Goal: Find specific page/section: Find specific page/section

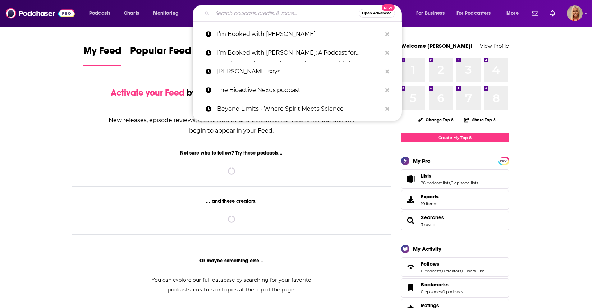
click at [238, 16] on input "Search podcasts, credits, & more..." at bounding box center [285, 14] width 146 height 12
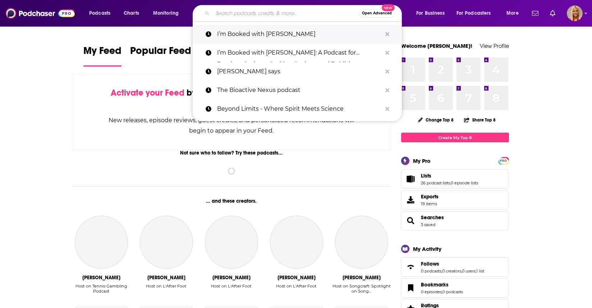
click at [239, 35] on p "I’m Booked with [PERSON_NAME]" at bounding box center [299, 34] width 165 height 19
type input "I’m Booked with [PERSON_NAME]"
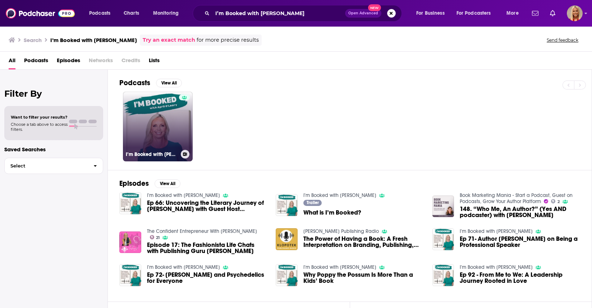
click at [153, 126] on link "I’m Booked with [PERSON_NAME]" at bounding box center [158, 127] width 70 height 70
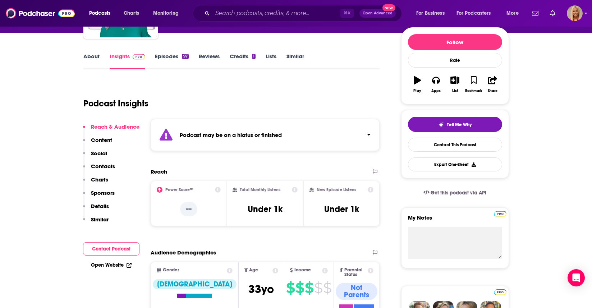
scroll to position [116, 0]
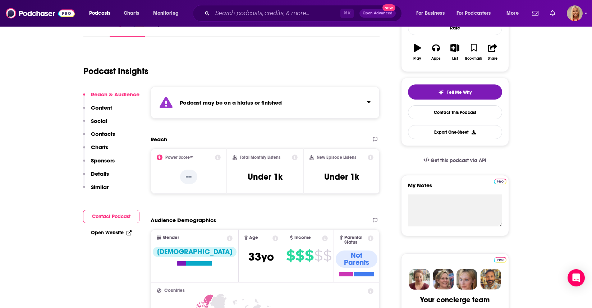
click at [362, 101] on button "Click to expand status details" at bounding box center [365, 101] width 9 height 10
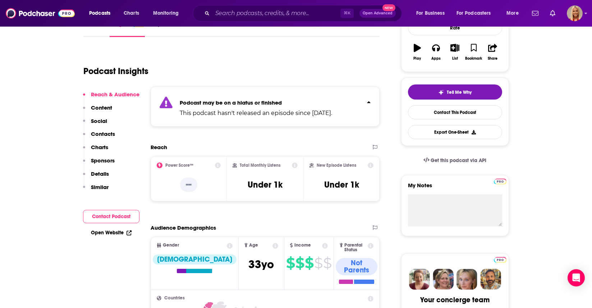
click at [361, 101] on button "Click to expand status details" at bounding box center [365, 101] width 9 height 10
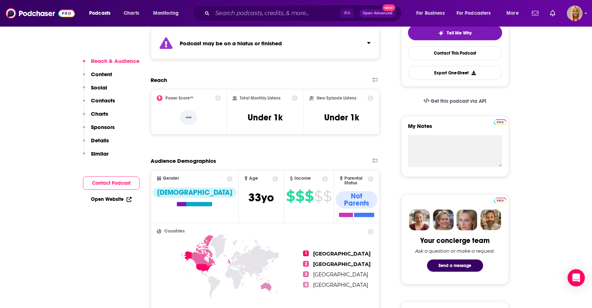
scroll to position [184, 0]
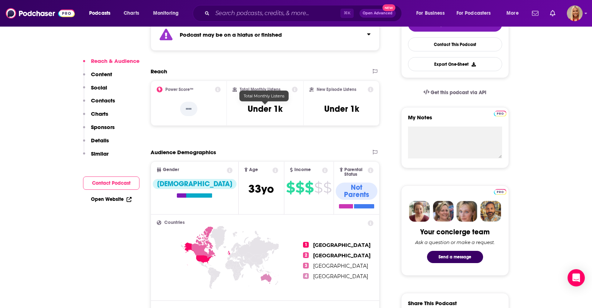
click at [262, 106] on h3 "Under 1k" at bounding box center [265, 109] width 35 height 11
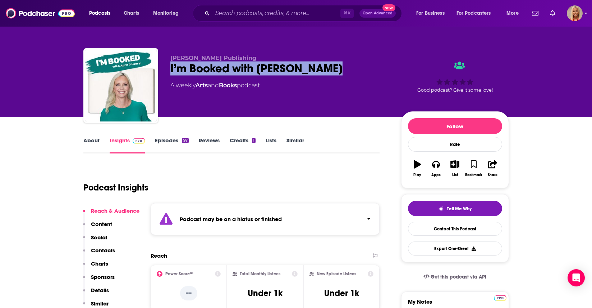
drag, startPoint x: 325, startPoint y: 67, endPoint x: 165, endPoint y: 68, distance: 159.6
click at [165, 68] on div "[PERSON_NAME] Publishing I’m Booked with [PERSON_NAME] A weekly Arts and Books …" at bounding box center [296, 87] width 426 height 78
copy h2 "I’m Booked with [PERSON_NAME]"
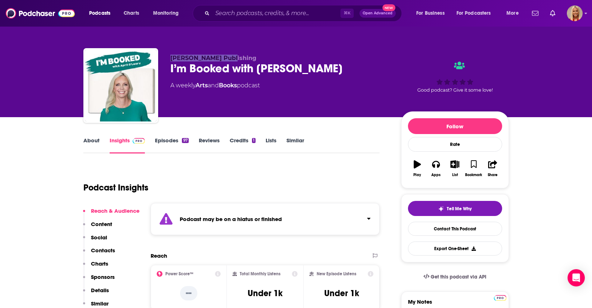
drag, startPoint x: 232, startPoint y: 56, endPoint x: 164, endPoint y: 56, distance: 68.0
click at [164, 56] on div "[PERSON_NAME] Publishing I’m Booked with [PERSON_NAME] A weekly Arts and Books …" at bounding box center [296, 87] width 426 height 78
copy span "[PERSON_NAME] Publishing"
